Goal: Information Seeking & Learning: Check status

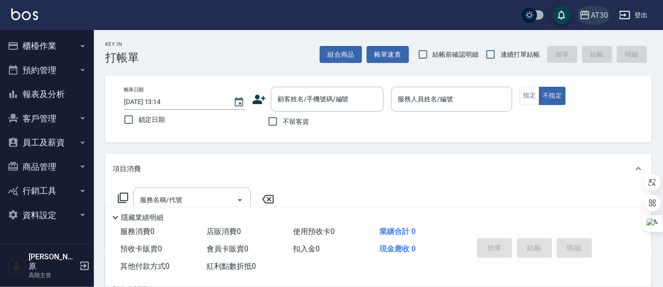
click at [595, 16] on div "AT30" at bounding box center [599, 15] width 17 height 12
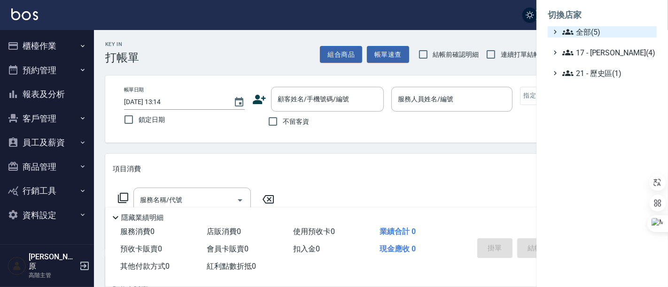
click at [598, 26] on span "全部(5)" at bounding box center [607, 31] width 91 height 11
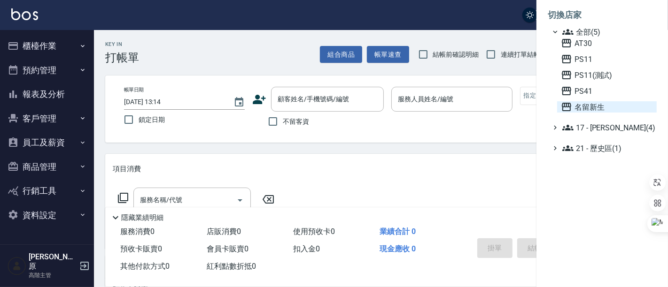
click at [590, 101] on span "名留新生" at bounding box center [607, 106] width 92 height 11
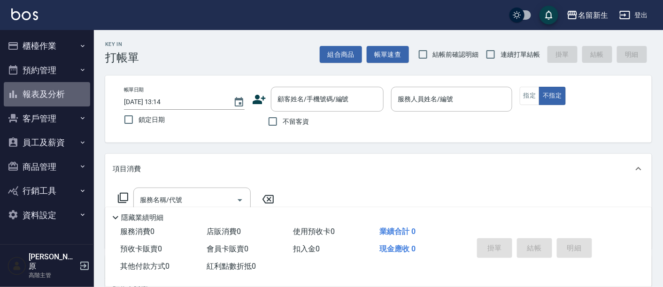
click at [43, 96] on button "報表及分析" at bounding box center [47, 94] width 86 height 24
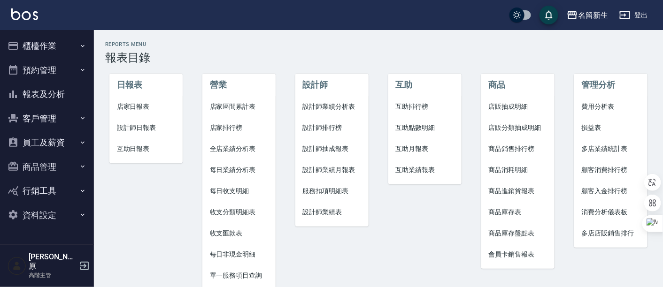
click at [249, 257] on span "每日非現金明細" at bounding box center [239, 255] width 59 height 10
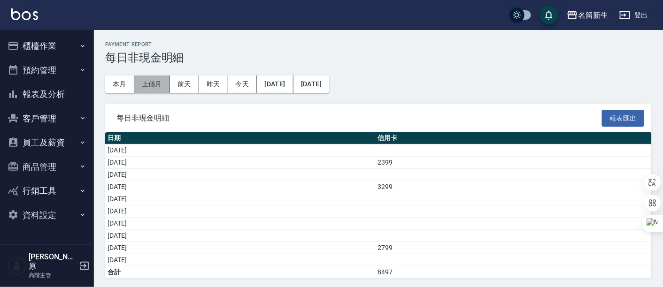
click at [146, 80] on button "上個月" at bounding box center [152, 84] width 36 height 17
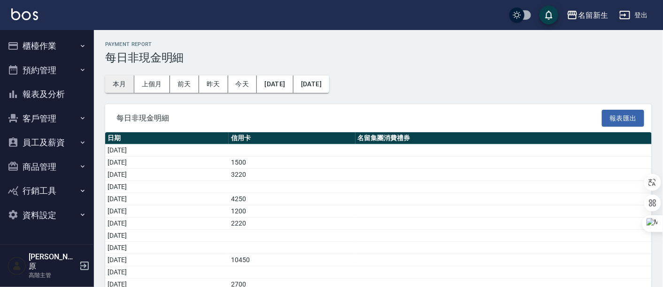
click at [119, 84] on button "本月" at bounding box center [119, 84] width 29 height 17
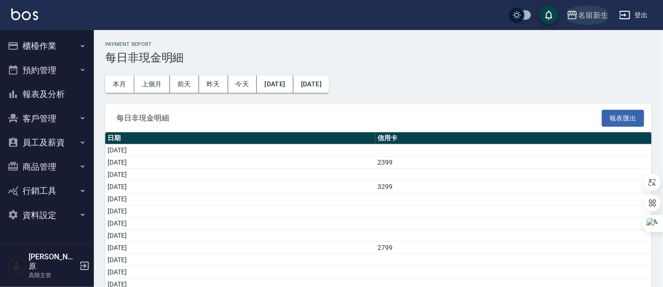
click at [586, 15] on div "名留新生" at bounding box center [593, 15] width 30 height 12
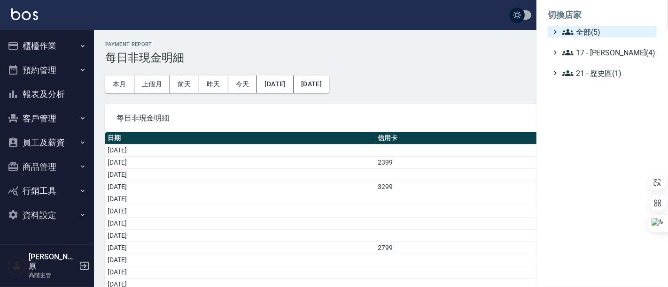
click at [596, 30] on span "全部(5)" at bounding box center [607, 31] width 91 height 11
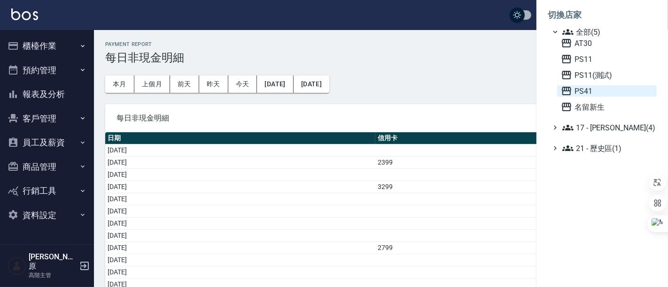
click at [586, 93] on span "PS41" at bounding box center [607, 90] width 92 height 11
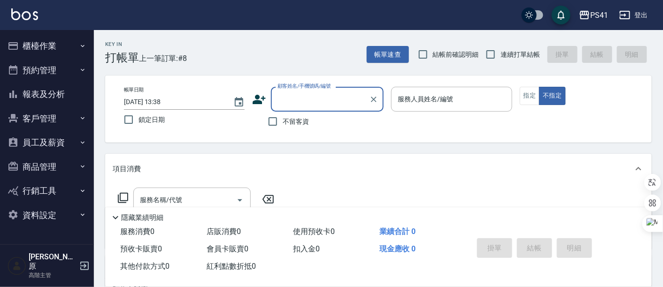
click at [43, 89] on button "報表及分析" at bounding box center [47, 94] width 86 height 24
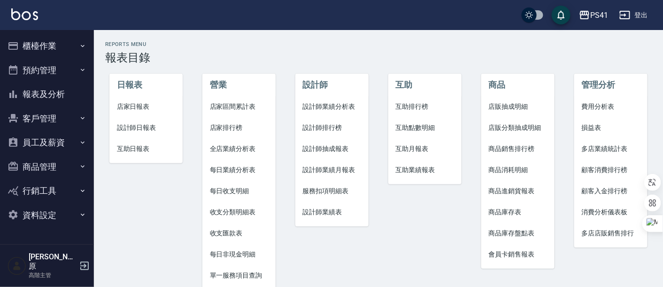
click at [238, 253] on span "每日非現金明細" at bounding box center [239, 255] width 59 height 10
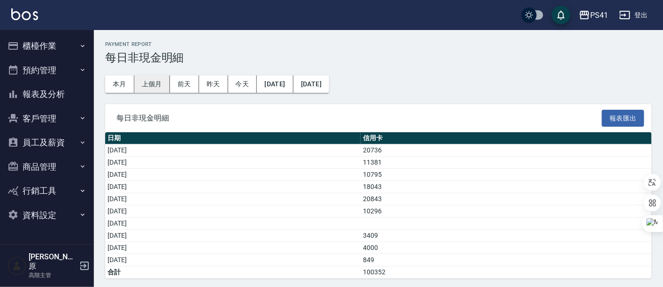
click at [152, 84] on button "上個月" at bounding box center [152, 84] width 36 height 17
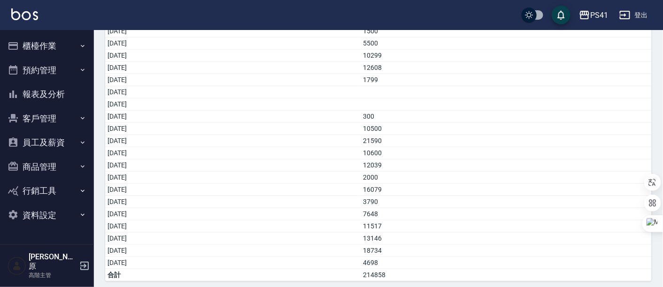
scroll to position [242, 0]
click at [493, 222] on td "11517" at bounding box center [506, 226] width 291 height 12
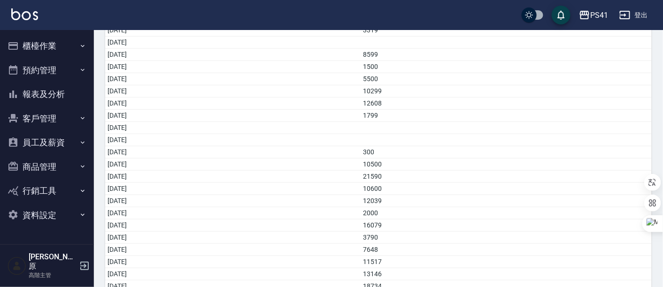
scroll to position [190, 0]
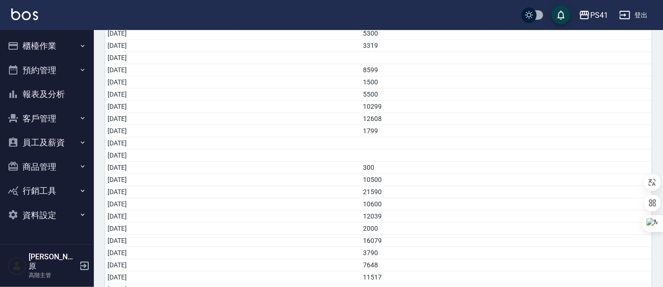
click at [435, 176] on td "10500" at bounding box center [506, 180] width 291 height 12
drag, startPoint x: 434, startPoint y: 176, endPoint x: 448, endPoint y: 191, distance: 20.3
click at [448, 191] on tbody "[DATE] 6789 [DATE] 4717 [DATE] [DATE] 3420 [DATE] 2960 [DATE] 15407 [DATE] 5300…" at bounding box center [378, 143] width 547 height 379
click at [455, 211] on td "12039" at bounding box center [506, 217] width 291 height 12
click at [453, 211] on td "12039" at bounding box center [506, 217] width 291 height 12
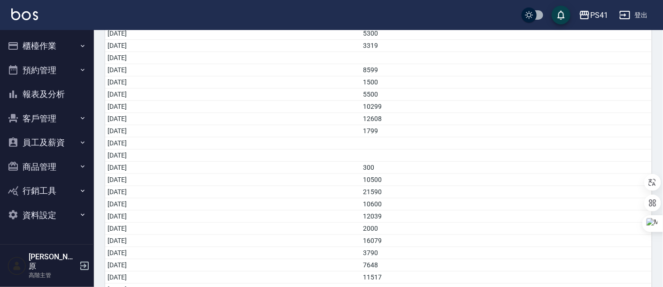
drag, startPoint x: 451, startPoint y: 213, endPoint x: 428, endPoint y: 201, distance: 26.7
click at [428, 201] on tbody "[DATE] 6789 [DATE] 4717 [DATE] [DATE] 3420 [DATE] 2960 [DATE] 15407 [DATE] 5300…" at bounding box center [378, 143] width 547 height 379
click at [466, 223] on td "2000" at bounding box center [506, 229] width 291 height 12
drag, startPoint x: 435, startPoint y: 225, endPoint x: 454, endPoint y: 238, distance: 23.2
click at [454, 238] on tbody "[DATE] 6789 [DATE] 4717 [DATE] [DATE] 3420 [DATE] 2960 [DATE] 15407 [DATE] 5300…" at bounding box center [378, 143] width 547 height 379
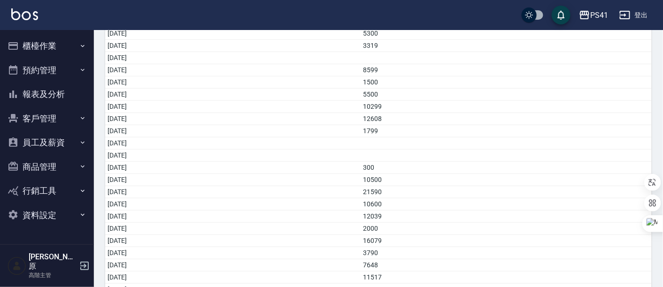
click at [464, 188] on td "21590" at bounding box center [506, 192] width 291 height 12
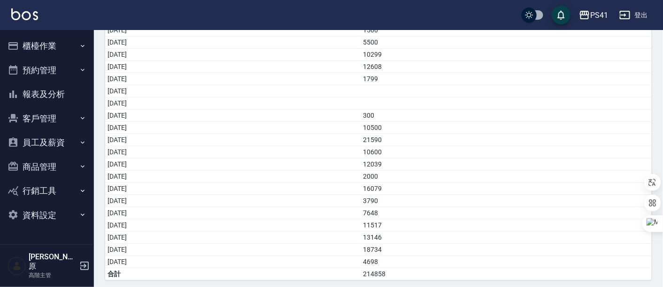
click at [446, 196] on td "3790" at bounding box center [506, 201] width 291 height 12
click at [453, 220] on td "11517" at bounding box center [506, 226] width 291 height 12
drag, startPoint x: 450, startPoint y: 219, endPoint x: 424, endPoint y: 214, distance: 26.3
click at [424, 214] on tbody "[DATE] 6789 [DATE] 4717 [DATE] [DATE] 3420 [DATE] 2960 [DATE] 15407 [DATE] 5300…" at bounding box center [378, 91] width 547 height 379
click at [457, 232] on td "13146" at bounding box center [506, 238] width 291 height 12
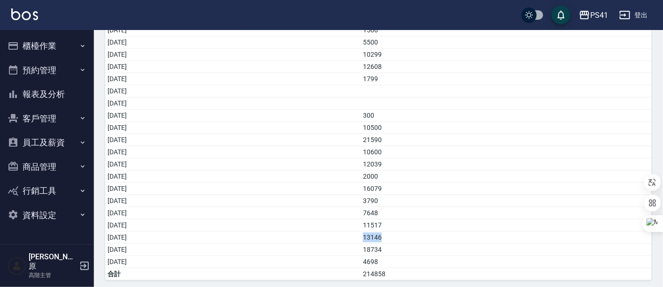
drag, startPoint x: 451, startPoint y: 233, endPoint x: 434, endPoint y: 233, distance: 17.4
click at [434, 233] on td "13146" at bounding box center [506, 238] width 291 height 12
click at [526, 222] on td "11517" at bounding box center [506, 226] width 291 height 12
